Goal: Use online tool/utility: Utilize a website feature to perform a specific function

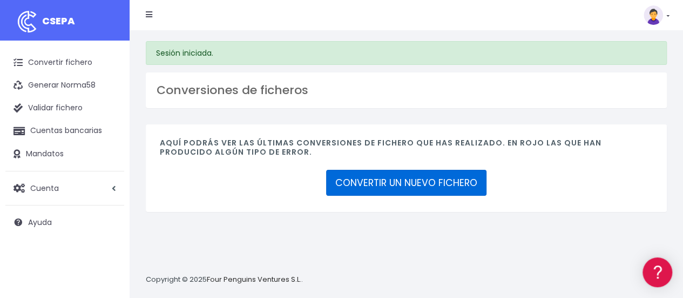
click at [376, 185] on link "CONVERTIR UN NUEVO FICHERO" at bounding box center [406, 183] width 160 height 26
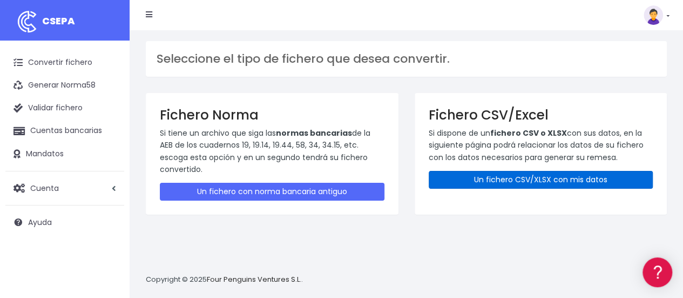
click at [474, 185] on link "Un fichero CSV/XLSX con mis datos" at bounding box center [541, 180] width 225 height 18
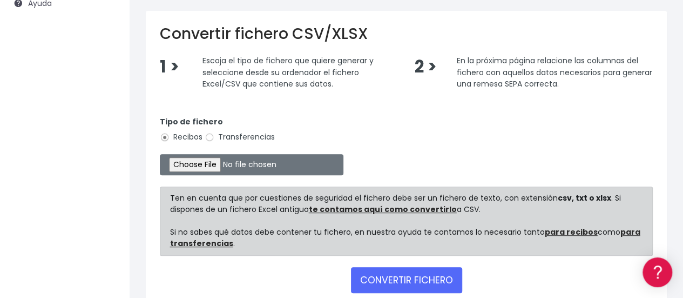
scroll to position [219, 0]
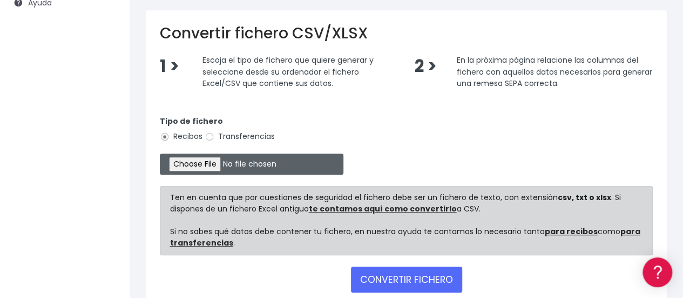
click at [224, 172] on input "file" at bounding box center [252, 163] width 184 height 21
type input "C:\fakepath\Cuota GACE extra septiembre.xlsx"
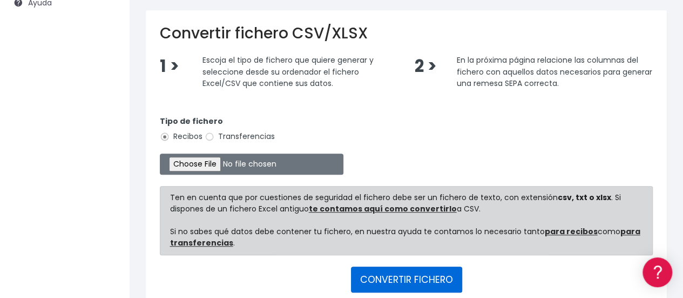
click at [405, 288] on button "CONVERTIR FICHERO" at bounding box center [406, 279] width 111 height 26
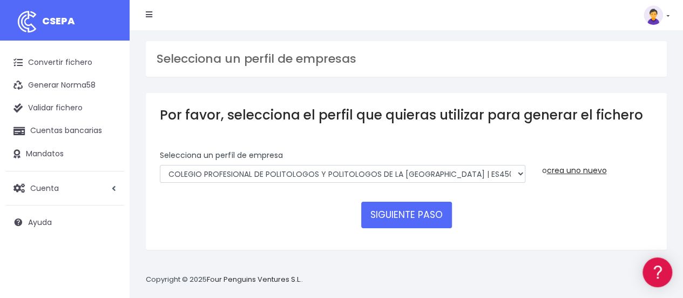
drag, startPoint x: 347, startPoint y: 185, endPoint x: 301, endPoint y: 157, distance: 53.7
click at [301, 157] on div "Selecciona un perfíl de empresa COLEGIO PROFESIONAL DE POLITOLOGOS Y POLITOLOGO…" at bounding box center [343, 170] width 382 height 41
drag, startPoint x: 301, startPoint y: 157, endPoint x: 304, endPoint y: 169, distance: 12.6
click at [304, 169] on div "Selecciona un perfíl de empresa COLEGIO PROFESIONAL DE POLITOLOGOS Y POLITOLOGO…" at bounding box center [343, 166] width 366 height 33
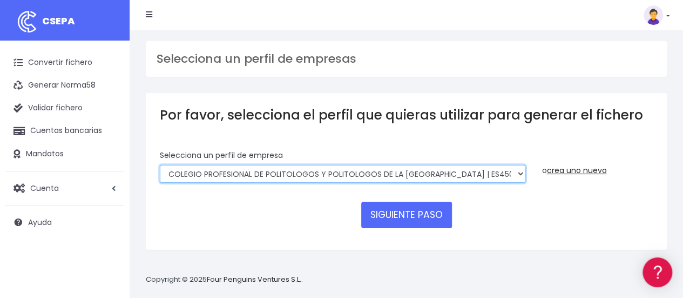
click at [304, 169] on select "COLEGIO PROFESIONAL DE POLITOLOGOS Y POLITOLOGOS DE LA COMUNIDAD DE MADRID | ES…" at bounding box center [343, 174] width 366 height 18
click at [160, 165] on select "COLEGIO PROFESIONAL DE POLITOLOGOS Y POLITOLOGOS DE LA COMUNIDAD DE MADRID | ES…" at bounding box center [343, 174] width 366 height 18
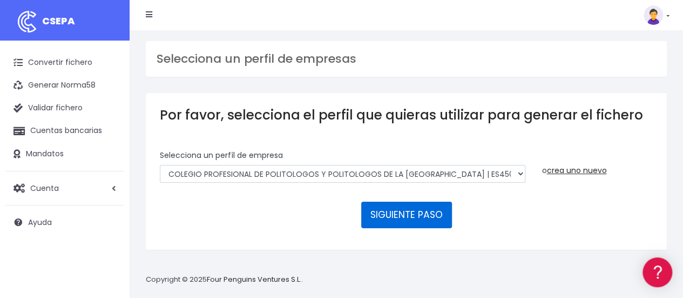
click at [395, 210] on button "SIGUIENTE PASO" at bounding box center [406, 214] width 91 height 26
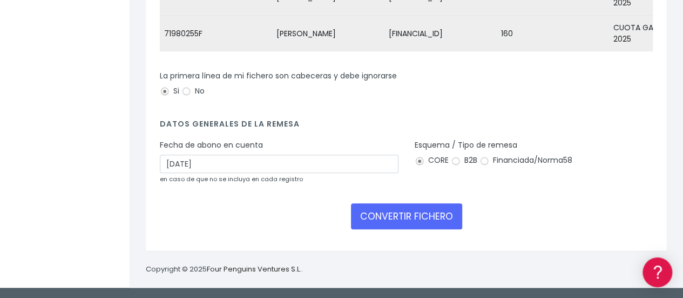
scroll to position [296, 0]
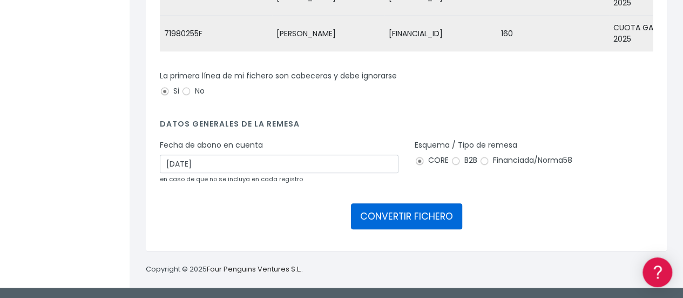
click at [413, 217] on button "CONVERTIR FICHERO" at bounding box center [406, 216] width 111 height 26
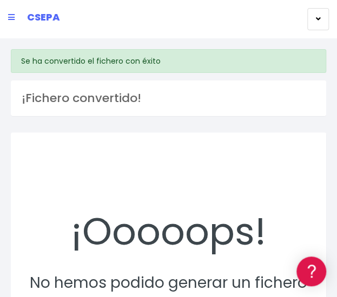
click at [10, 16] on icon at bounding box center [11, 18] width 6 height 8
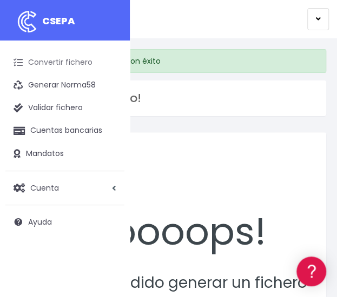
click at [90, 68] on link "Convertir fichero" at bounding box center [64, 62] width 119 height 23
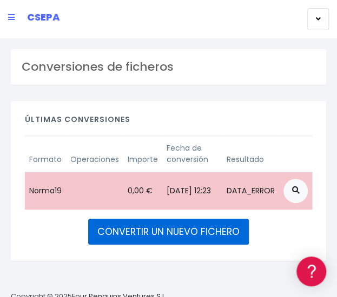
click at [226, 219] on link "CONVERTIR UN NUEVO FICHERO" at bounding box center [168, 232] width 160 height 26
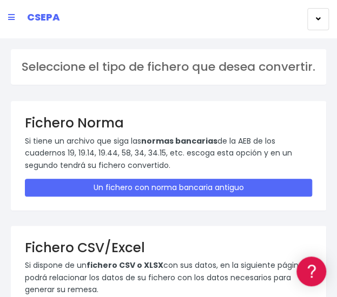
scroll to position [97, 0]
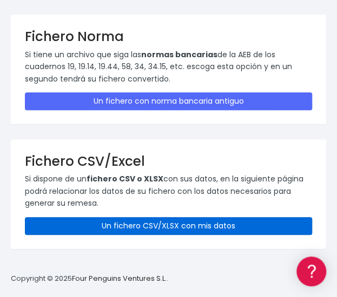
click at [207, 224] on link "Un fichero CSV/XLSX con mis datos" at bounding box center [168, 226] width 287 height 18
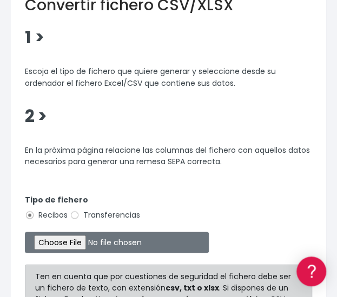
scroll to position [374, 0]
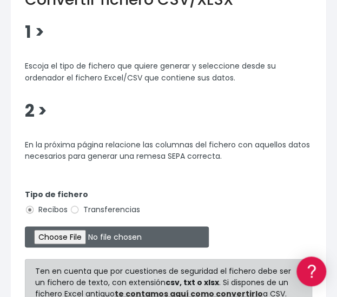
click at [115, 247] on input "file" at bounding box center [117, 236] width 184 height 21
type input "C:\fakepath\Cuota GACE extra septiembre.xlsx"
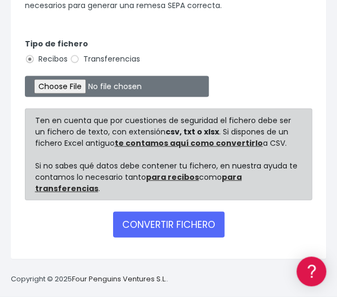
click at [174, 198] on div "Ten en cuenta que por cuestiones de seguridad el fichero debe ser un fichero de…" at bounding box center [168, 155] width 287 height 92
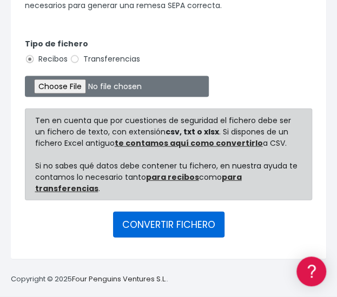
click at [179, 222] on button "CONVERTIR FICHERO" at bounding box center [168, 225] width 111 height 26
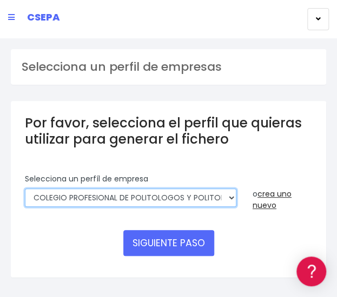
click at [177, 194] on select "COLEGIO PROFESIONAL DE POLITOLOGOS Y POLITOLOGOS DE LA COMUNIDAD DE MADRID | ES…" at bounding box center [130, 198] width 211 height 18
select select "1972"
click at [25, 189] on select "COLEGIO PROFESIONAL DE POLITOLOGOS Y POLITOLOGOS DE LA COMUNIDAD DE MADRID | ES…" at bounding box center [130, 198] width 211 height 18
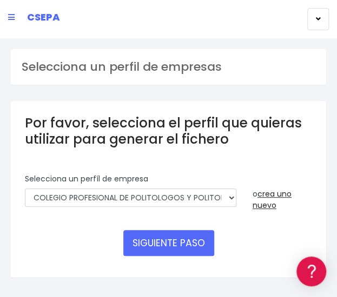
click at [188, 259] on form "Selecciona un perfíl de empresa COLEGIO PROFESIONAL DE POLITOLOGOS Y POLITOLOGO…" at bounding box center [168, 218] width 287 height 90
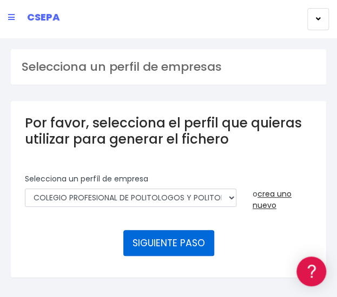
click at [178, 244] on button "SIGUIENTE PASO" at bounding box center [168, 243] width 91 height 26
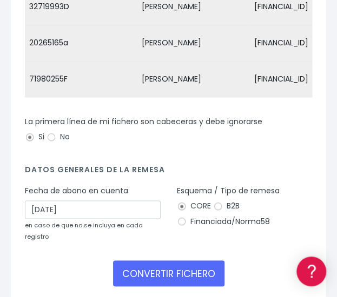
scroll to position [335, 0]
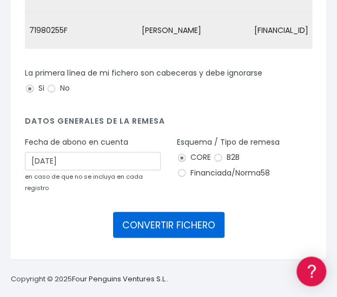
click at [176, 217] on button "CONVERTIR FICHERO" at bounding box center [168, 225] width 111 height 26
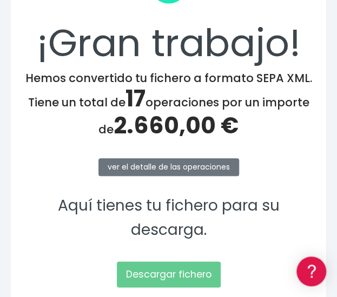
scroll to position [268, 0]
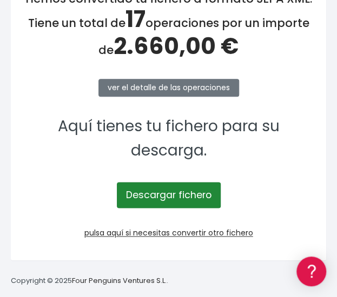
click at [148, 189] on link "Descargar fichero" at bounding box center [169, 195] width 104 height 26
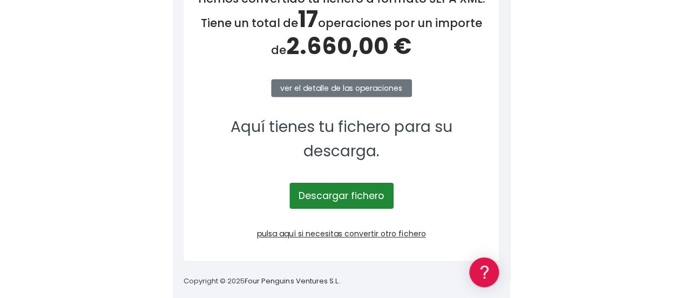
scroll to position [217, 0]
